Goal: Task Accomplishment & Management: Complete application form

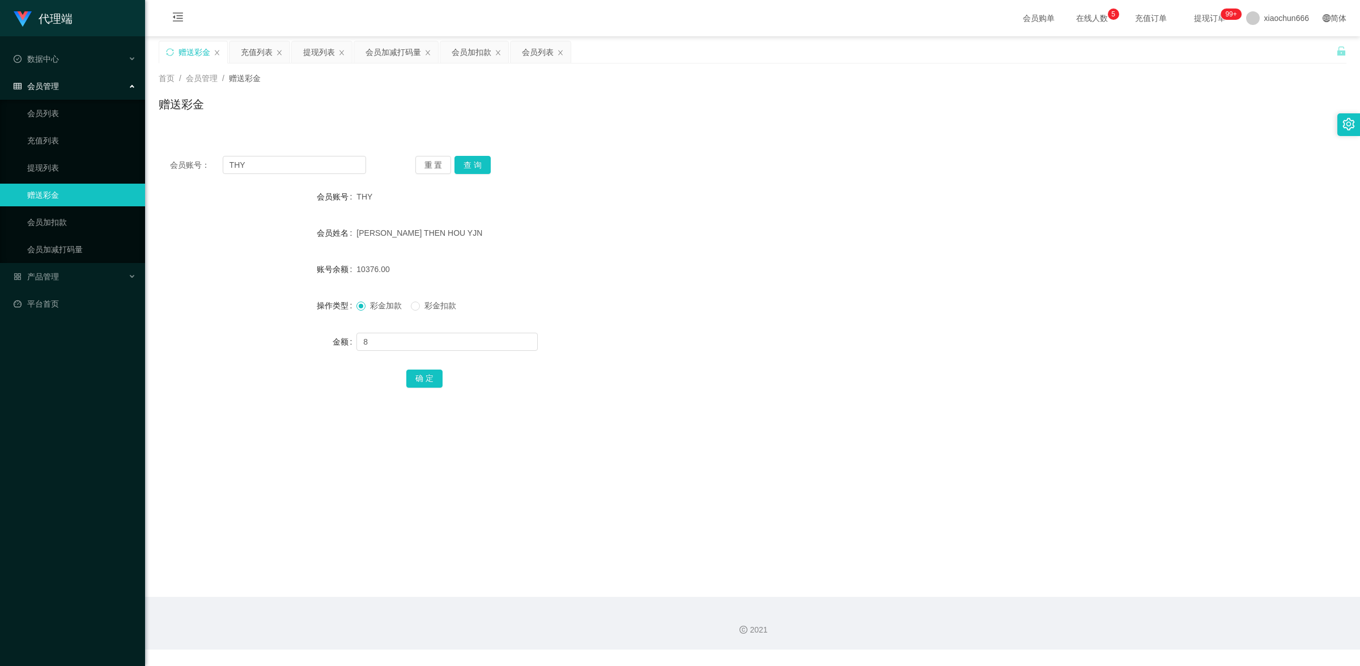
type input "8"
click at [435, 367] on div "确 定" at bounding box center [752, 378] width 693 height 23
click at [435, 377] on button "确 定" at bounding box center [424, 378] width 36 height 18
click at [435, 333] on input "text" at bounding box center [446, 342] width 181 height 18
type input "8"
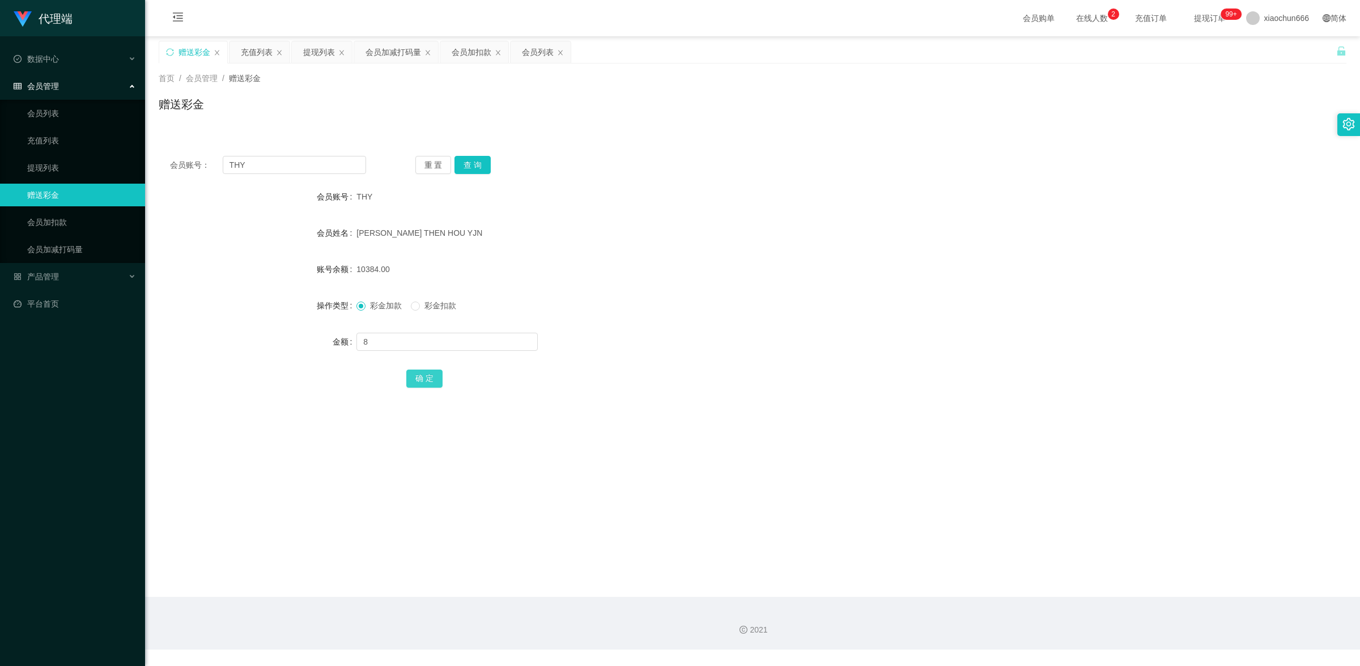
drag, startPoint x: 423, startPoint y: 374, endPoint x: 432, endPoint y: 372, distance: 9.3
click at [423, 374] on button "确 定" at bounding box center [424, 378] width 36 height 18
click at [442, 337] on input "text" at bounding box center [446, 342] width 181 height 18
type input "8"
drag, startPoint x: 425, startPoint y: 377, endPoint x: 777, endPoint y: 231, distance: 381.0
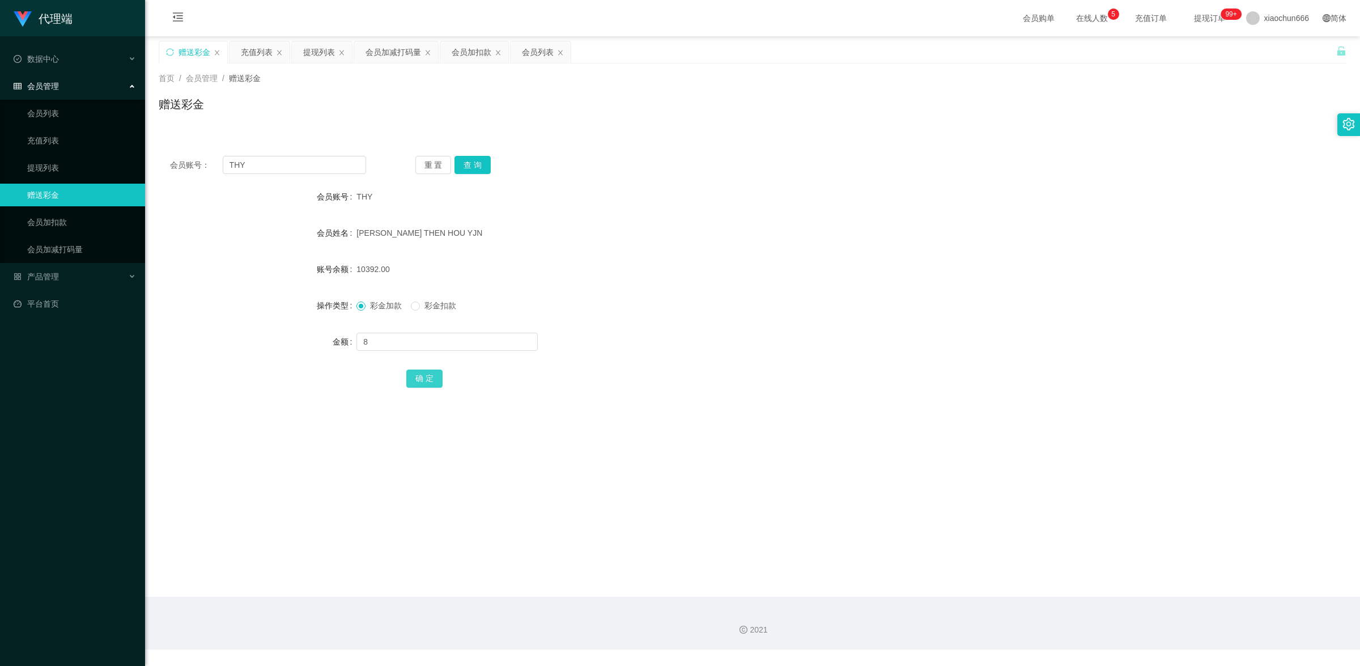
click at [425, 377] on button "确 定" at bounding box center [424, 378] width 36 height 18
click at [418, 356] on form "会员账号 THY 会员姓名 [PERSON_NAME] THEN HOU YJN 账号余额 10400.00 操作类型 彩金加款 彩金扣款 金额 确 定" at bounding box center [752, 287] width 1187 height 204
click at [414, 351] on div at bounding box center [702, 341] width 693 height 23
click at [412, 350] on input "text" at bounding box center [446, 342] width 181 height 18
type input "8"
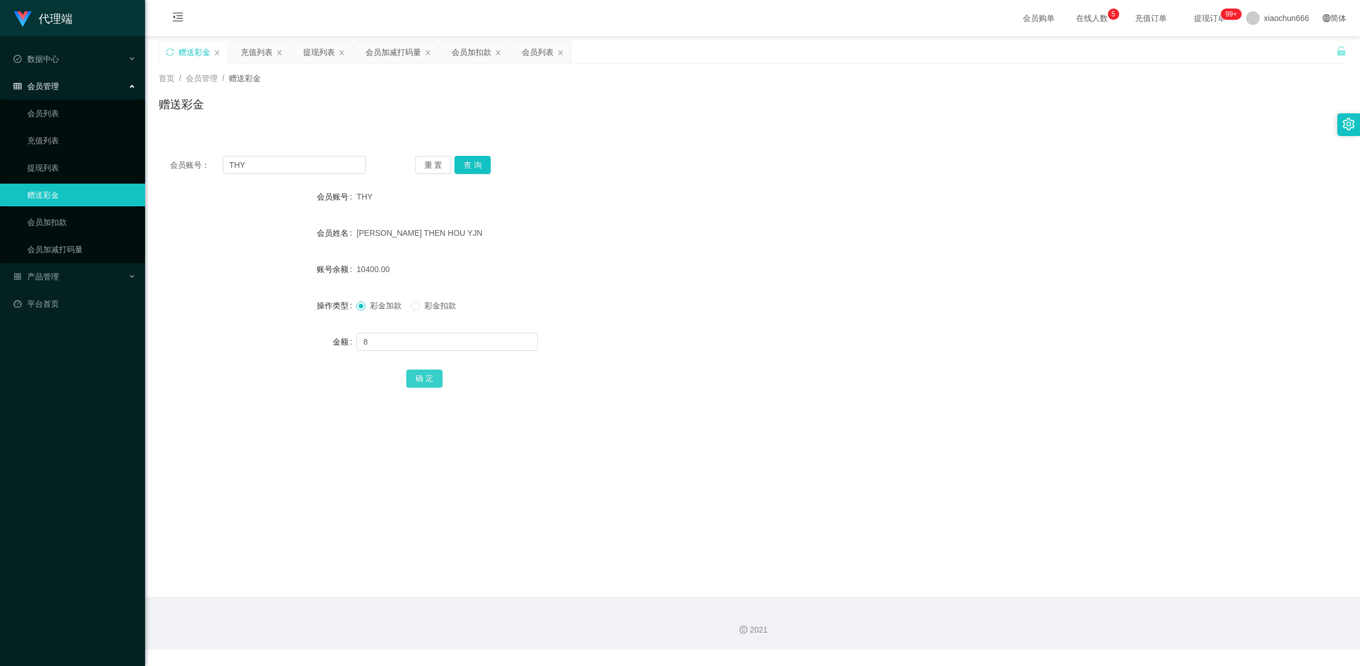
drag, startPoint x: 426, startPoint y: 369, endPoint x: 496, endPoint y: 352, distance: 72.4
click at [426, 371] on button "确 定" at bounding box center [424, 378] width 36 height 18
click at [63, 161] on link "提现列表" at bounding box center [81, 167] width 109 height 23
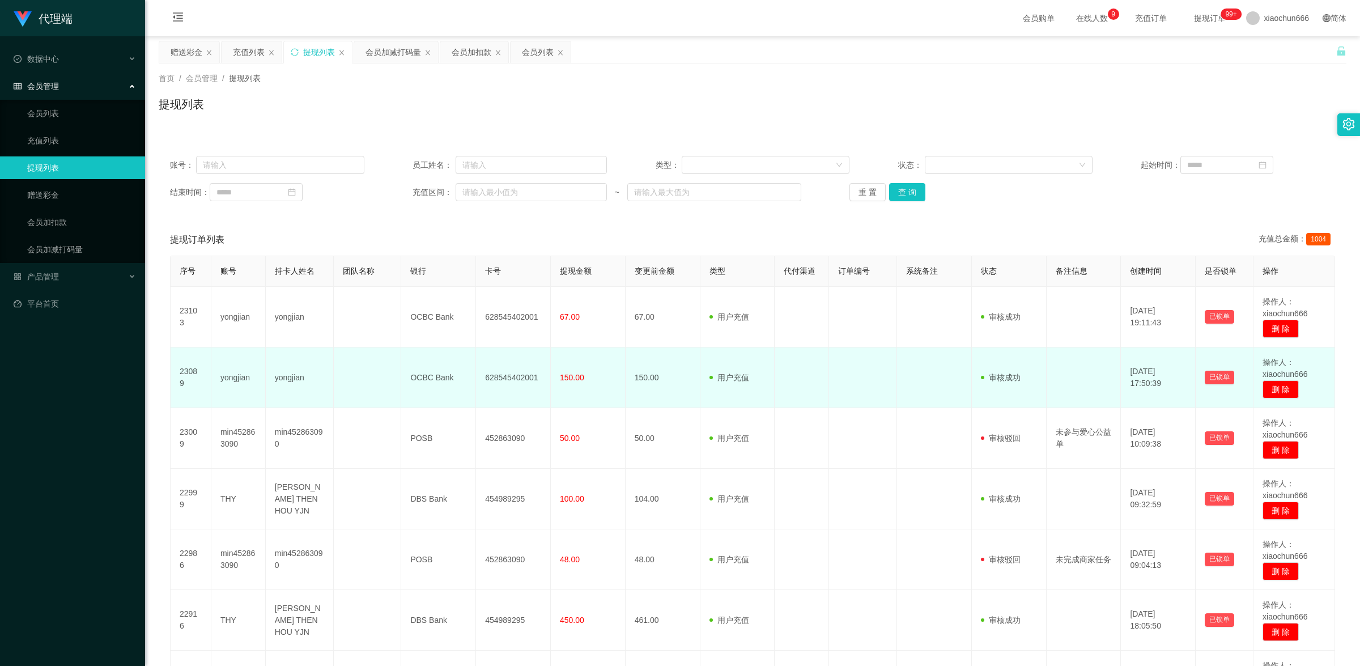
click at [236, 377] on td "yongjian" at bounding box center [238, 377] width 54 height 61
drag, startPoint x: 236, startPoint y: 377, endPoint x: 247, endPoint y: 378, distance: 10.8
click at [236, 377] on td "yongjian" at bounding box center [238, 377] width 54 height 61
copy td "yongjian"
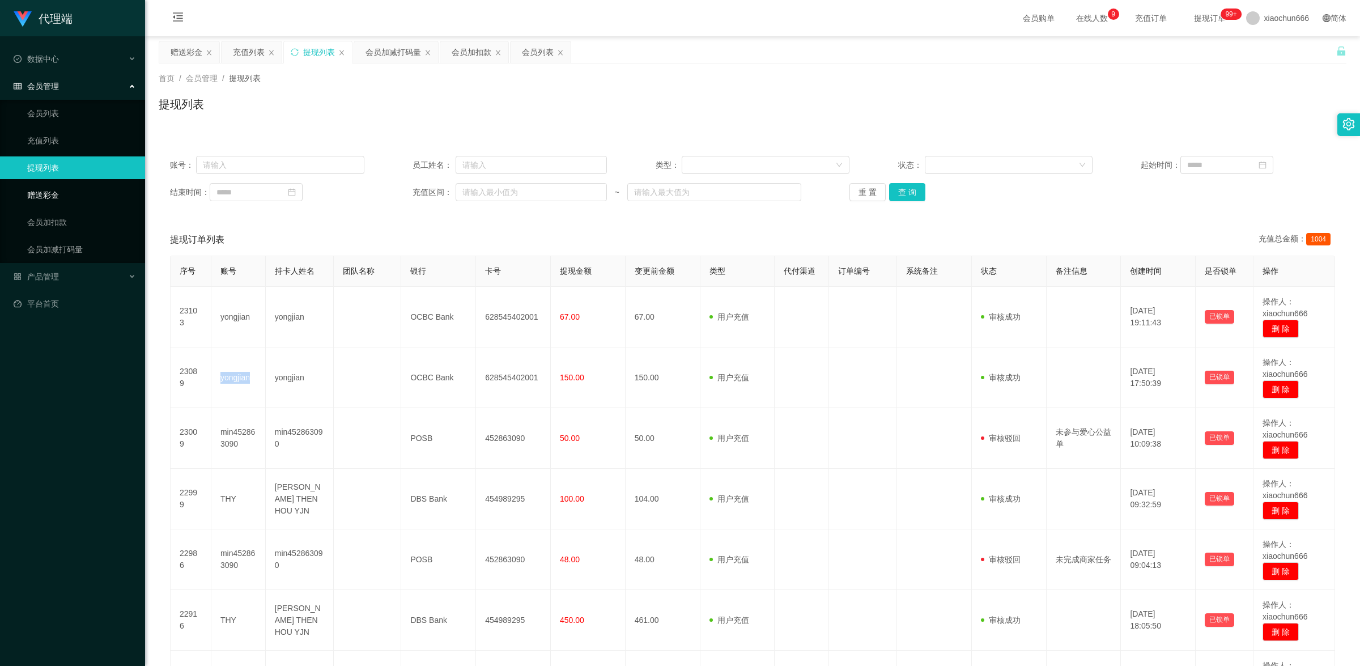
click at [44, 191] on link "赠送彩金" at bounding box center [81, 195] width 109 height 23
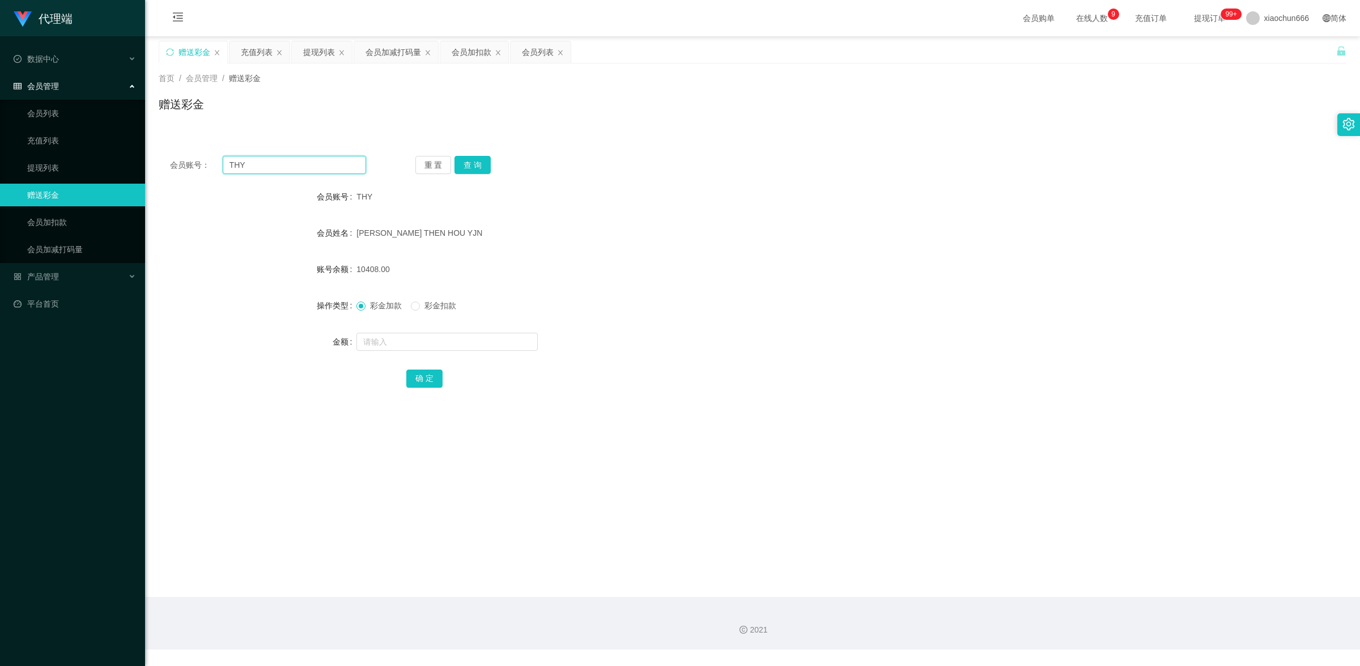
click at [262, 168] on input "THY" at bounding box center [294, 165] width 143 height 18
paste input "yongjian"
type input "yongjian"
click at [479, 167] on button "查 询" at bounding box center [472, 165] width 36 height 18
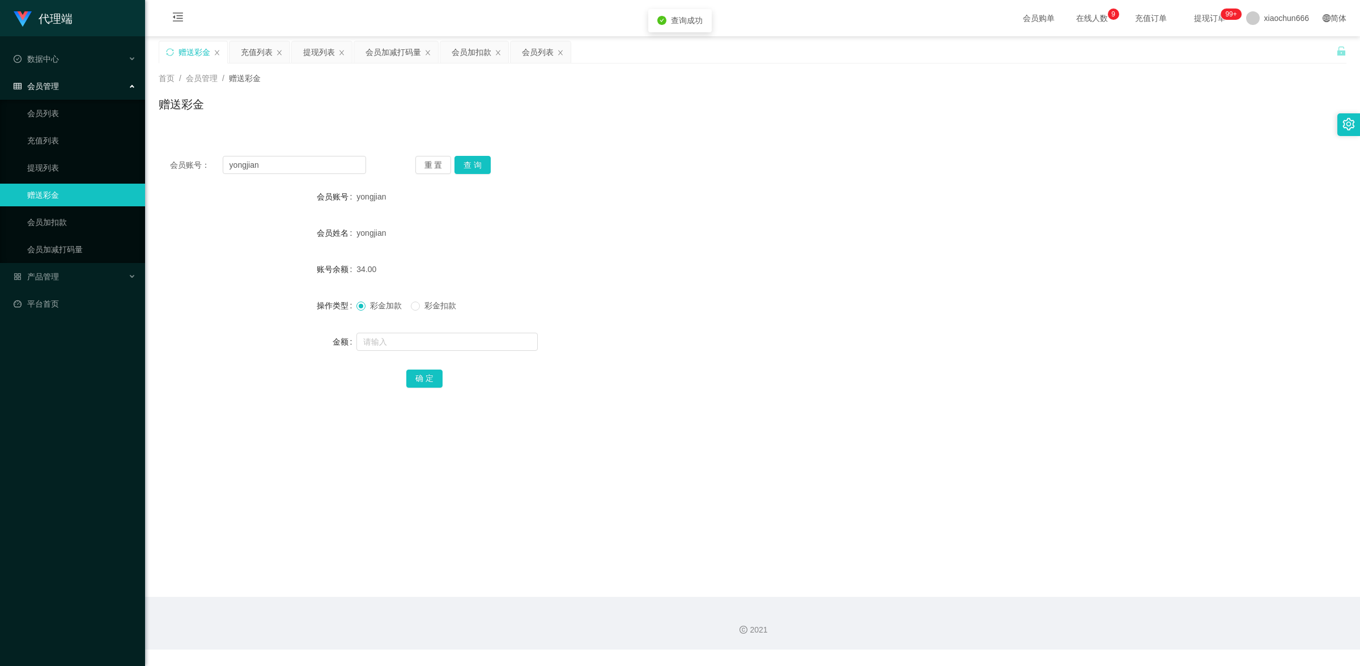
click at [462, 357] on form "会员账号 yongjian 会员姓名 yongjian 账号余额 34.00 操作类型 彩金加款 彩金扣款 金额 确 定" at bounding box center [752, 287] width 1187 height 204
click at [460, 341] on input "text" at bounding box center [446, 342] width 181 height 18
type input "1"
click at [442, 375] on div "确 定" at bounding box center [752, 378] width 693 height 23
click at [436, 377] on button "确 定" at bounding box center [424, 378] width 36 height 18
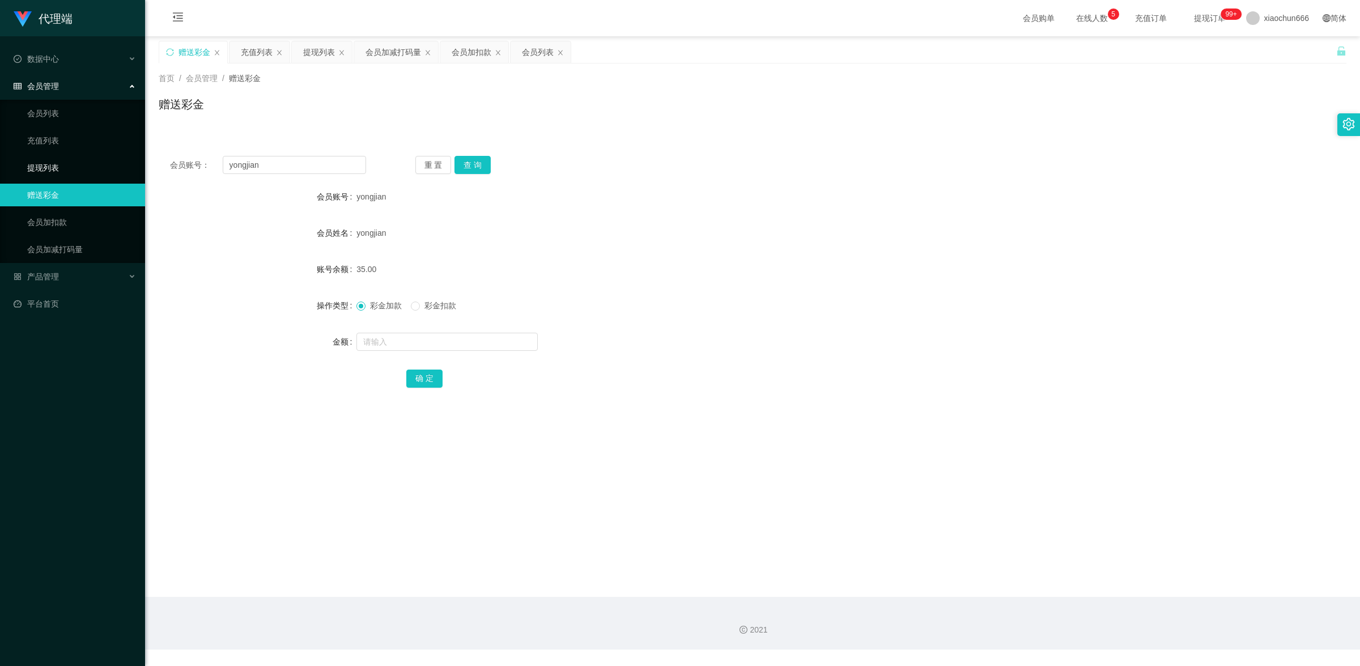
click at [54, 168] on link "提现列表" at bounding box center [81, 167] width 109 height 23
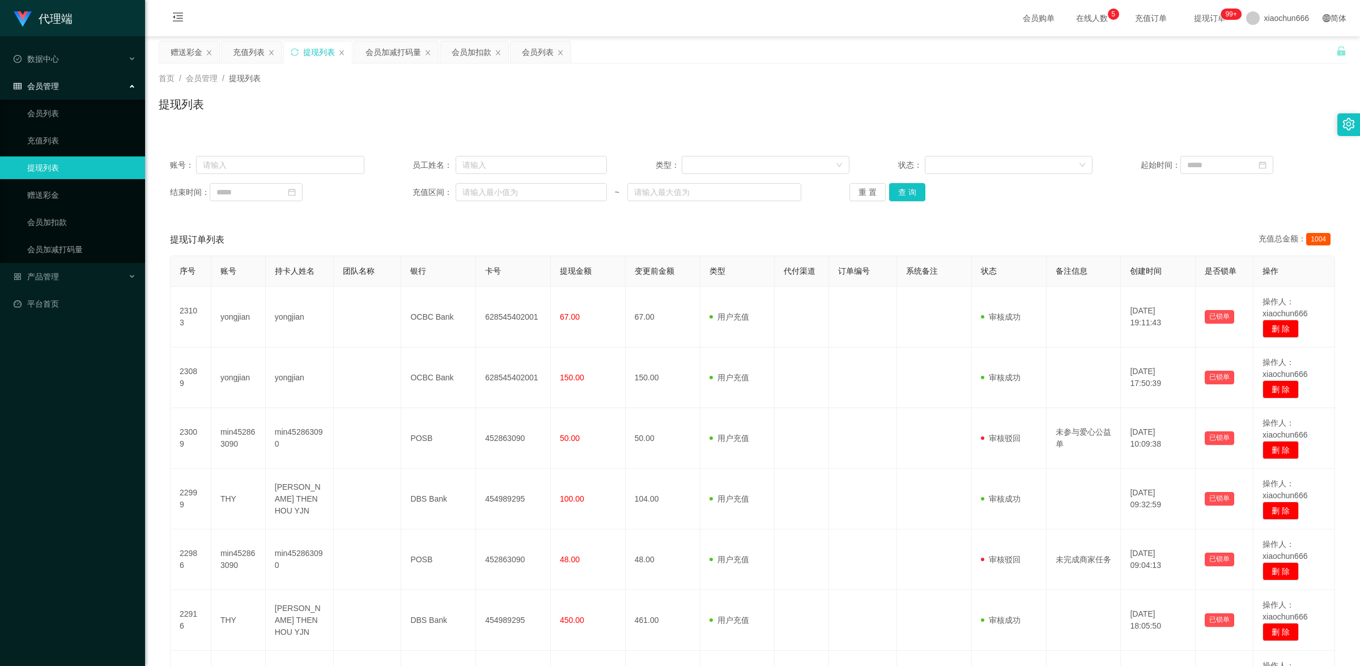
click at [318, 122] on div "提现列表" at bounding box center [752, 109] width 1187 height 26
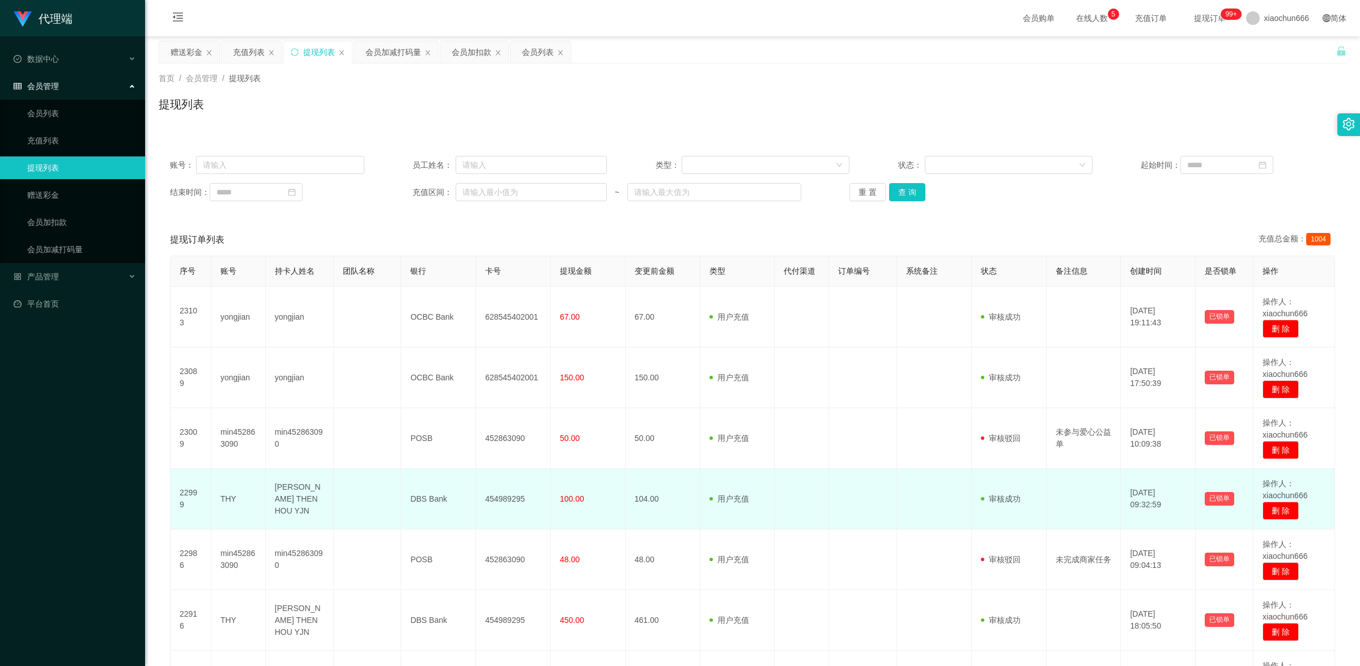
click at [227, 499] on td "THY" at bounding box center [238, 499] width 54 height 61
copy td "THY"
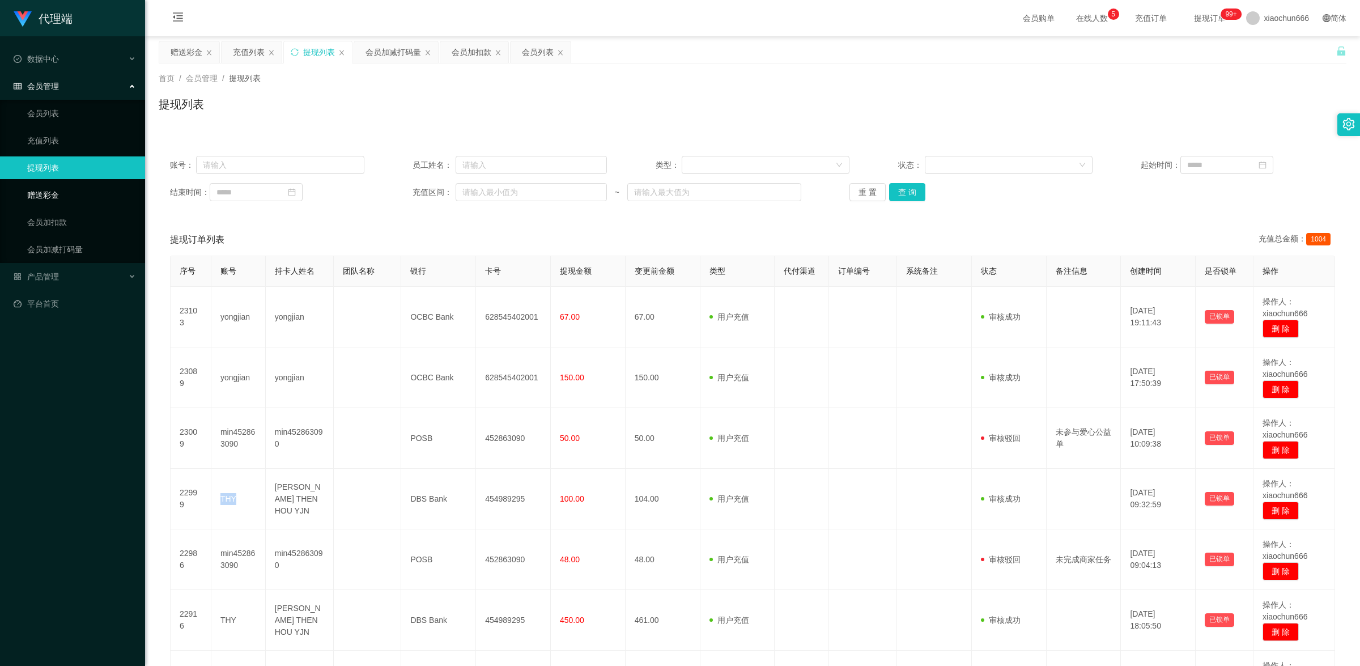
click at [65, 197] on link "赠送彩金" at bounding box center [81, 195] width 109 height 23
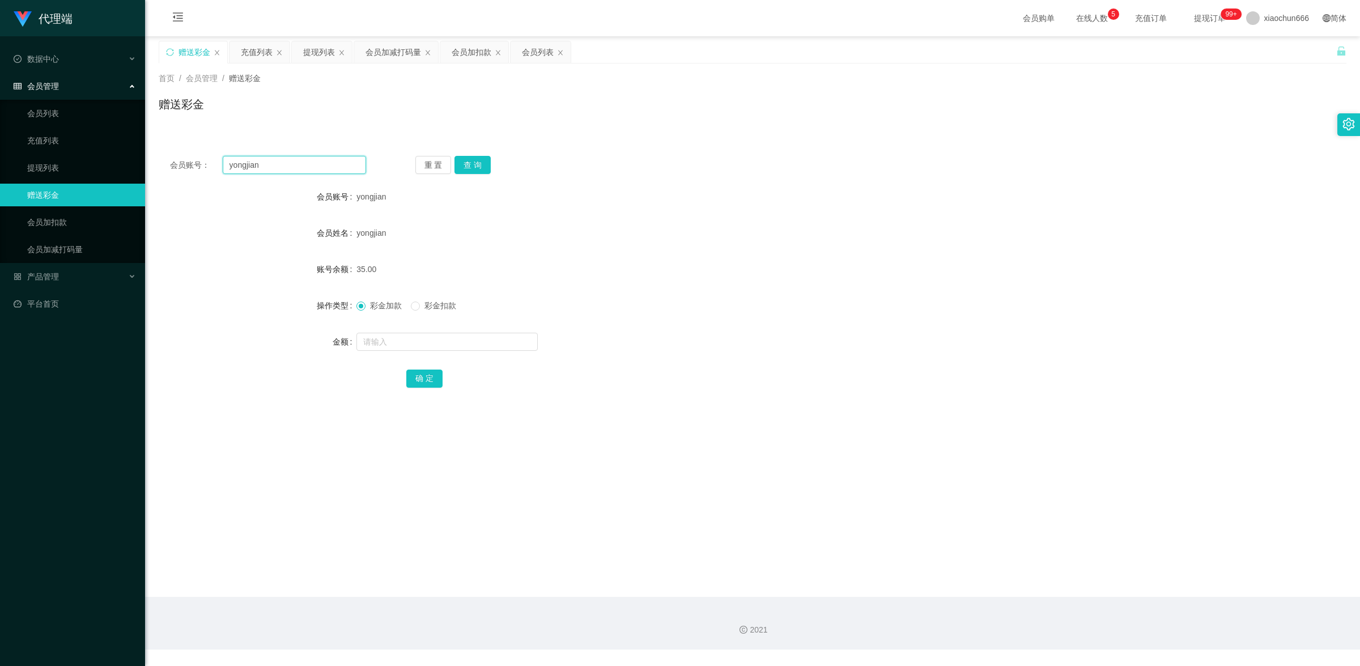
click at [252, 171] on input "yongjian" at bounding box center [294, 165] width 143 height 18
paste input "THY"
type input "THY"
click at [462, 161] on button "查 询" at bounding box center [472, 165] width 36 height 18
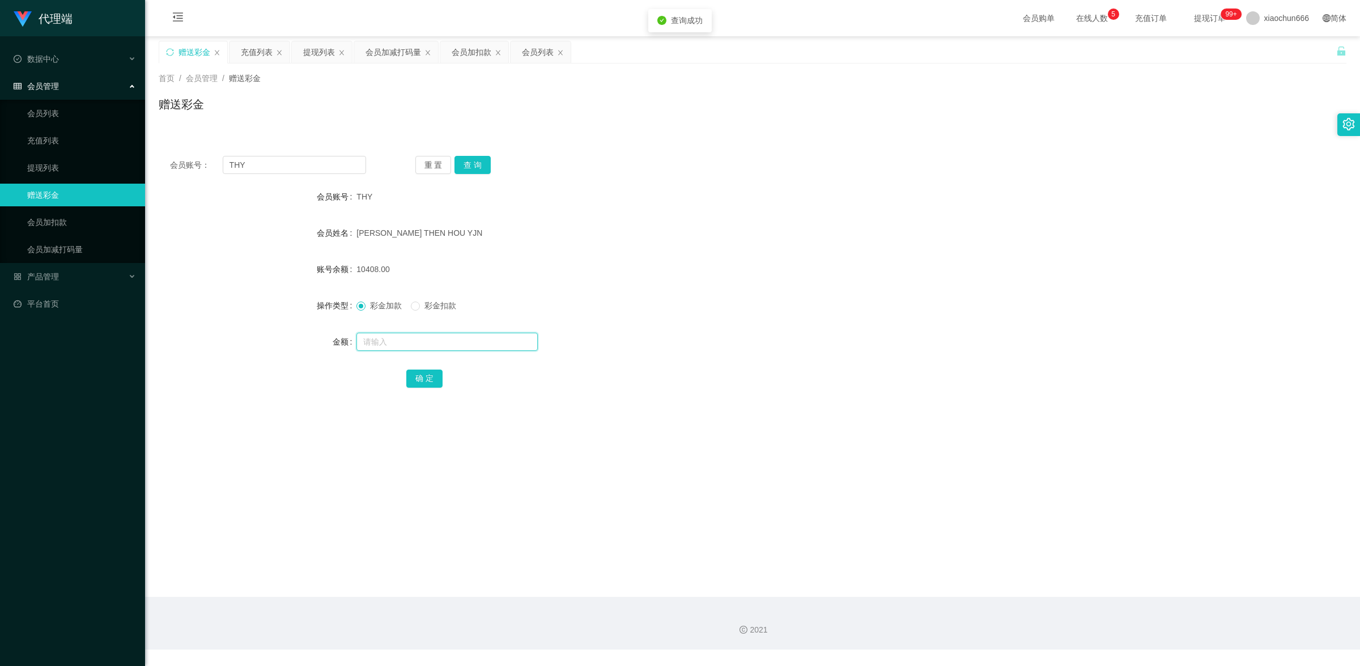
click at [432, 335] on input "text" at bounding box center [446, 342] width 181 height 18
type input "8"
click at [432, 383] on button "确 定" at bounding box center [424, 378] width 36 height 18
